Goal: Task Accomplishment & Management: Manage account settings

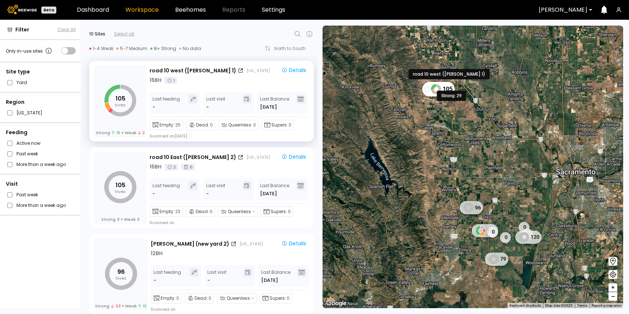
click at [434, 87] on icon at bounding box center [433, 87] width 5 height 6
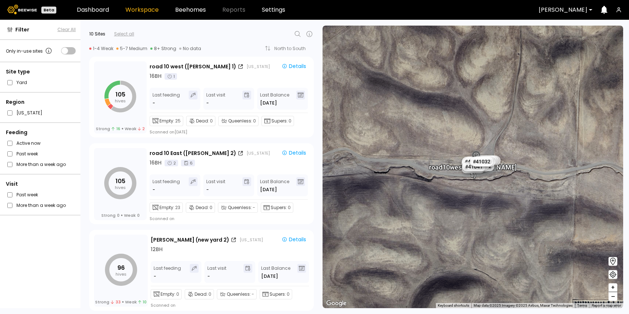
scroll to position [0, 0]
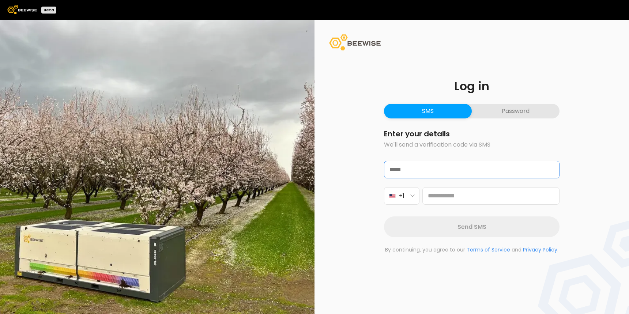
click at [427, 167] on input "email" at bounding box center [472, 169] width 175 height 17
click at [499, 113] on button "Password" at bounding box center [516, 111] width 88 height 15
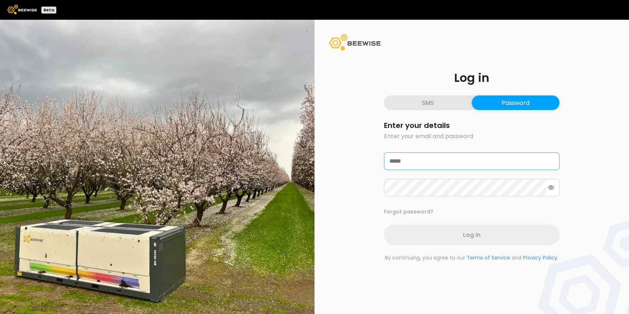
click at [432, 165] on input "email" at bounding box center [472, 161] width 175 height 17
click at [397, 142] on form "Enter your details Enter your email and password Forgot password? Log In" at bounding box center [472, 184] width 176 height 124
click at [426, 94] on div "Log in SMS Password Enter your details Enter your email and password Forgot pas…" at bounding box center [472, 167] width 211 height 225
click at [425, 101] on button "SMS" at bounding box center [428, 102] width 88 height 15
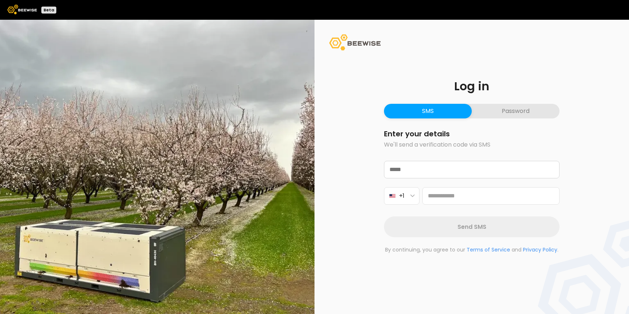
click at [500, 109] on button "Password" at bounding box center [516, 111] width 88 height 15
click at [507, 114] on button "Password" at bounding box center [516, 111] width 88 height 15
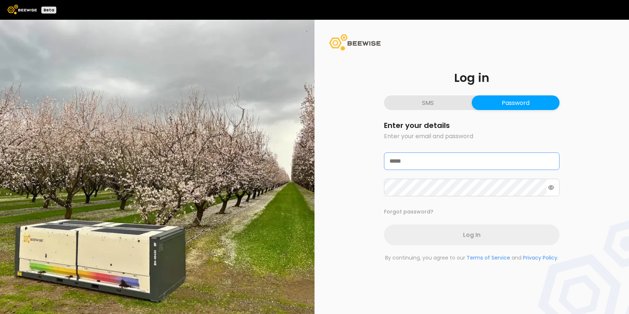
click at [403, 168] on input "email" at bounding box center [472, 161] width 175 height 17
click at [394, 159] on input "email" at bounding box center [472, 161] width 175 height 17
click at [420, 145] on form "Enter your details Enter your email and password Forgot password? Log In" at bounding box center [472, 184] width 176 height 124
click at [411, 163] on input "email" at bounding box center [472, 161] width 175 height 17
type input "*"
